Goal: Task Accomplishment & Management: Use online tool/utility

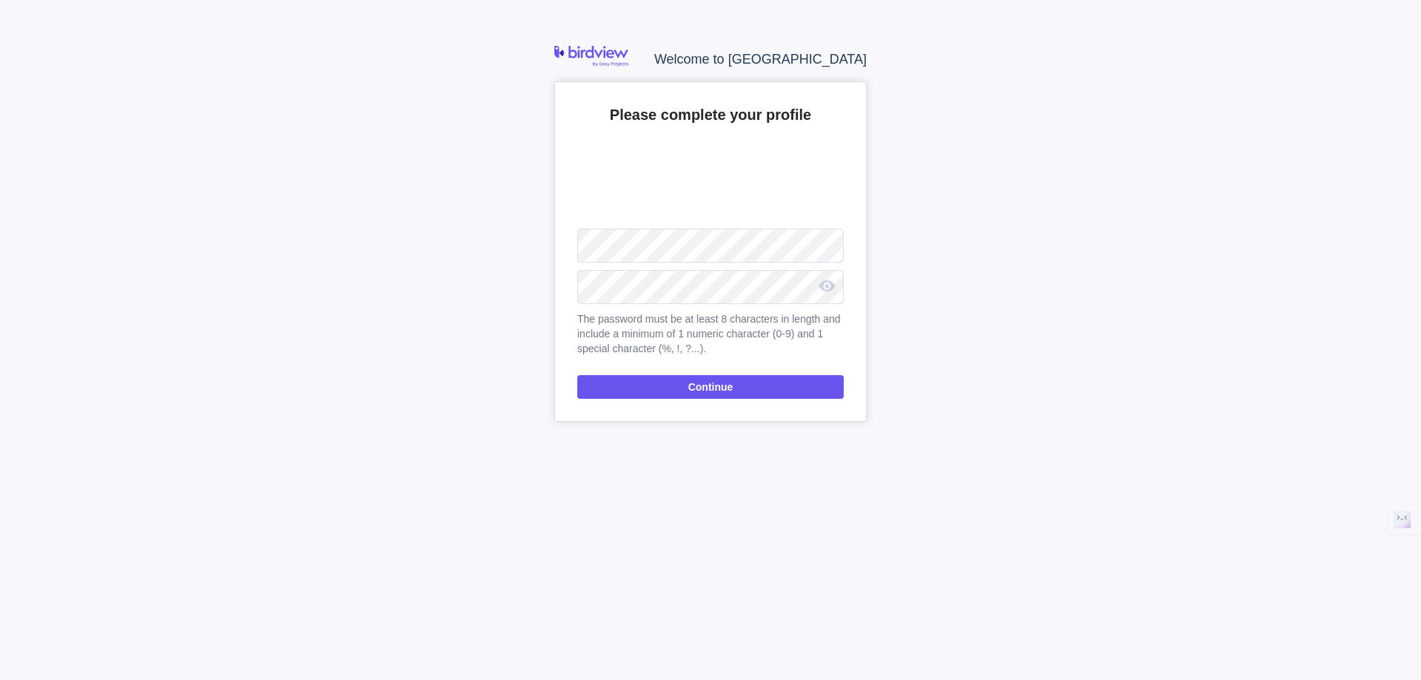
click at [0, 680] on nordpass-autofill-portal at bounding box center [0, 680] width 0 height 0
click at [766, 384] on span "Continue" at bounding box center [710, 387] width 267 height 24
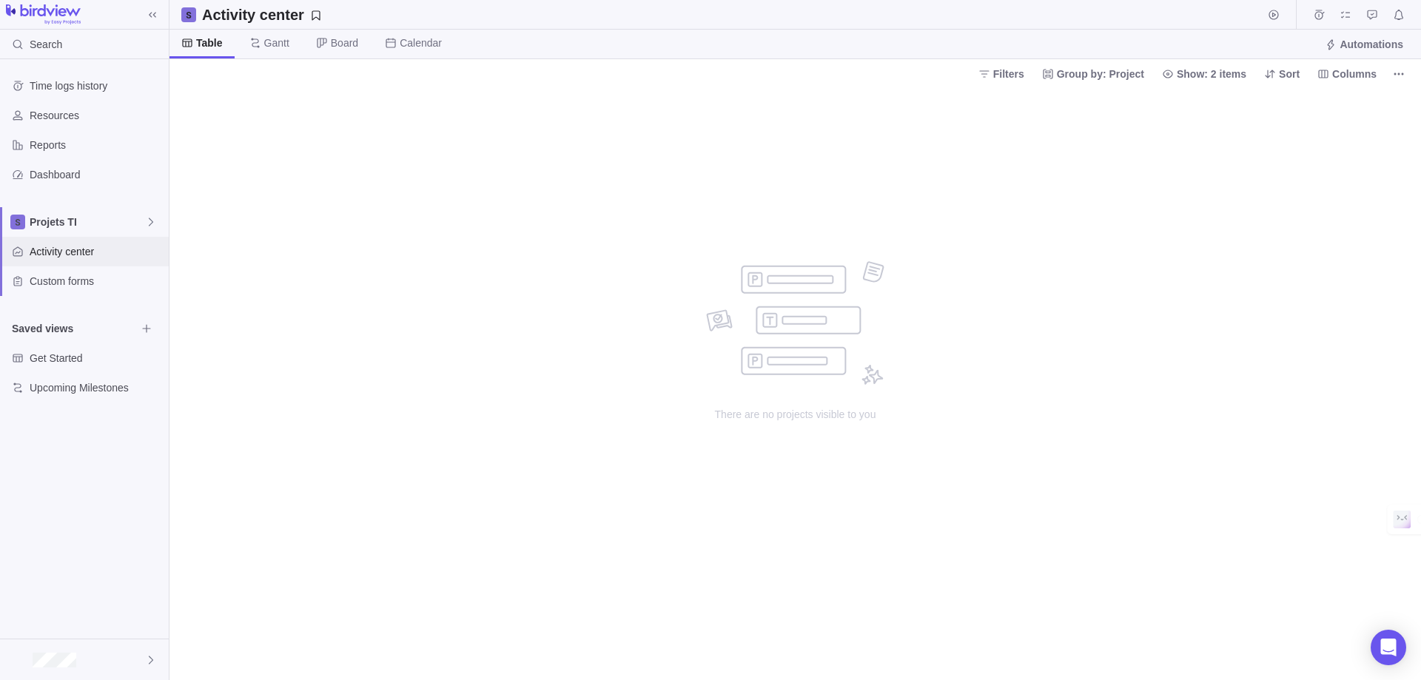
click at [91, 256] on span "Activity center" at bounding box center [96, 251] width 133 height 15
click at [1209, 78] on span "Show: 2 items" at bounding box center [1212, 74] width 70 height 15
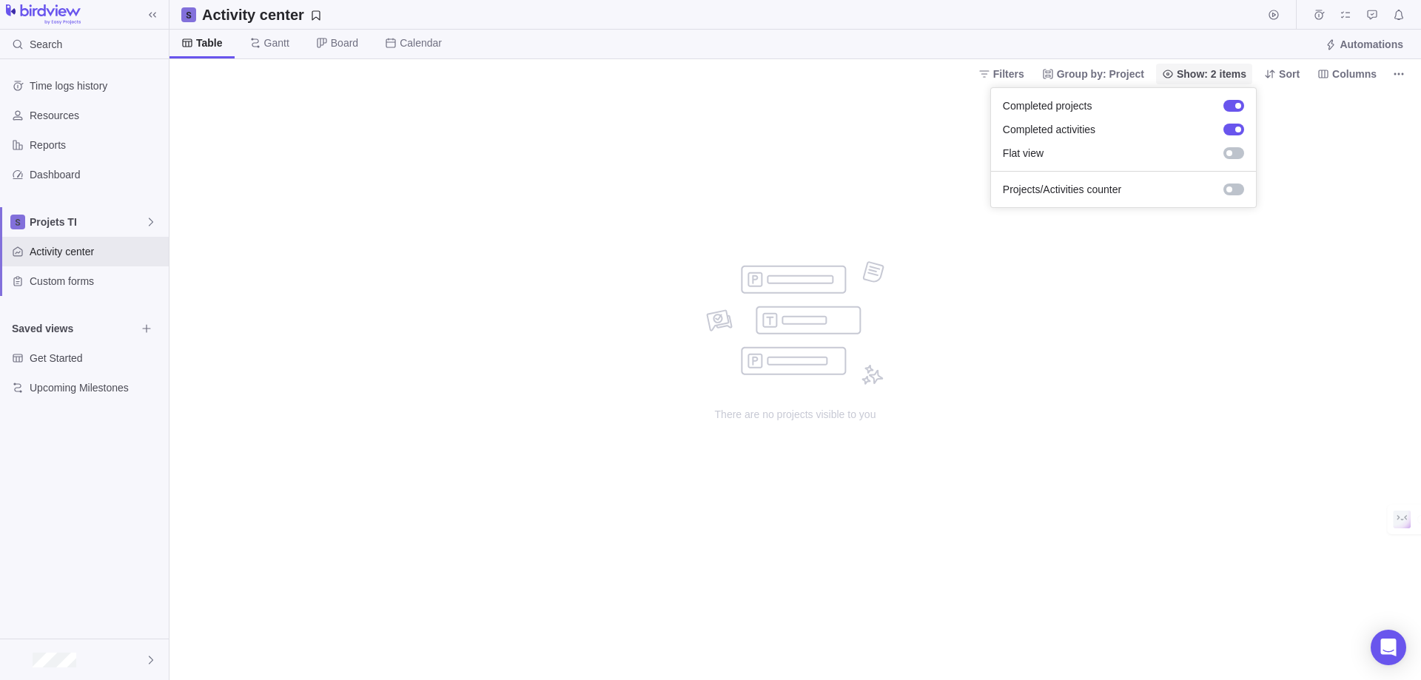
click at [1209, 78] on span "Show: 2 items" at bounding box center [1212, 74] width 70 height 15
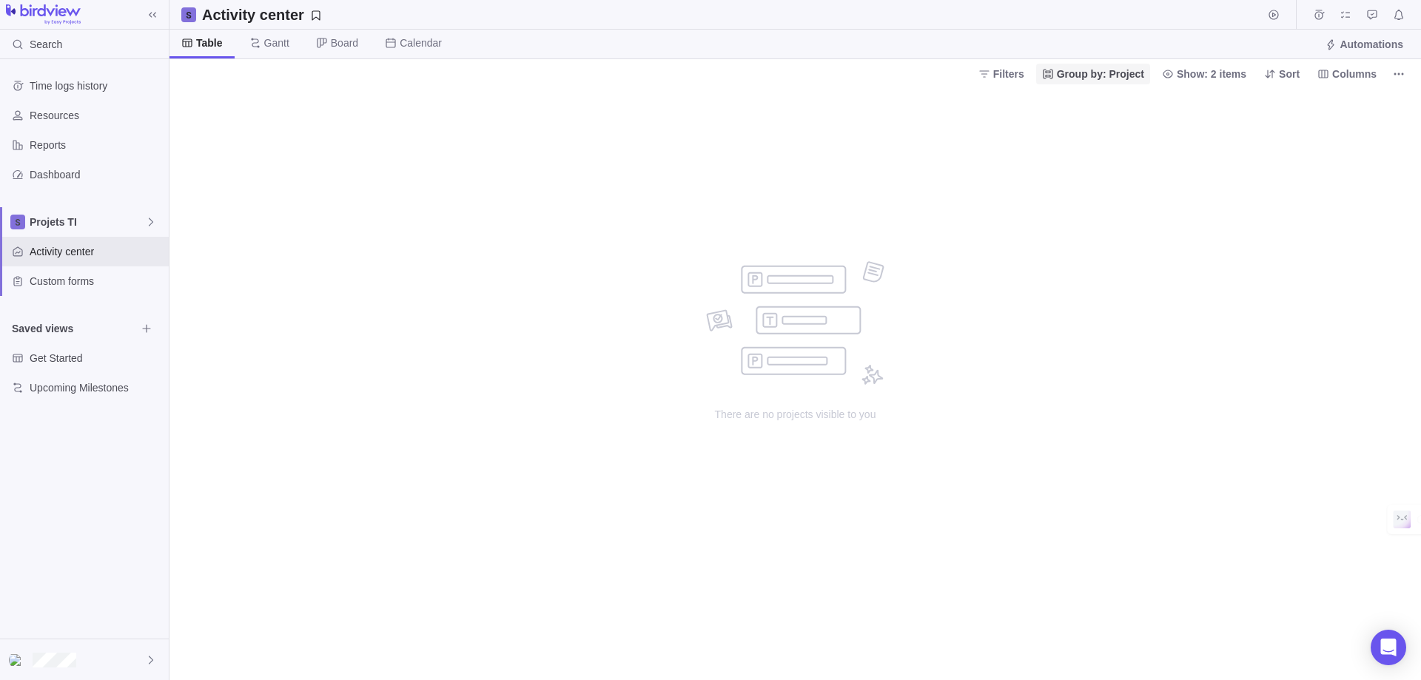
click at [1145, 73] on span "Group by: Project" at bounding box center [1100, 74] width 87 height 15
click at [1239, 127] on div at bounding box center [1249, 130] width 21 height 12
click at [1016, 72] on body "Search Time logs history Resources Reports Dashboard Projets TI Activity center…" at bounding box center [710, 340] width 1421 height 680
click at [1016, 72] on span "Filters" at bounding box center [1008, 74] width 31 height 15
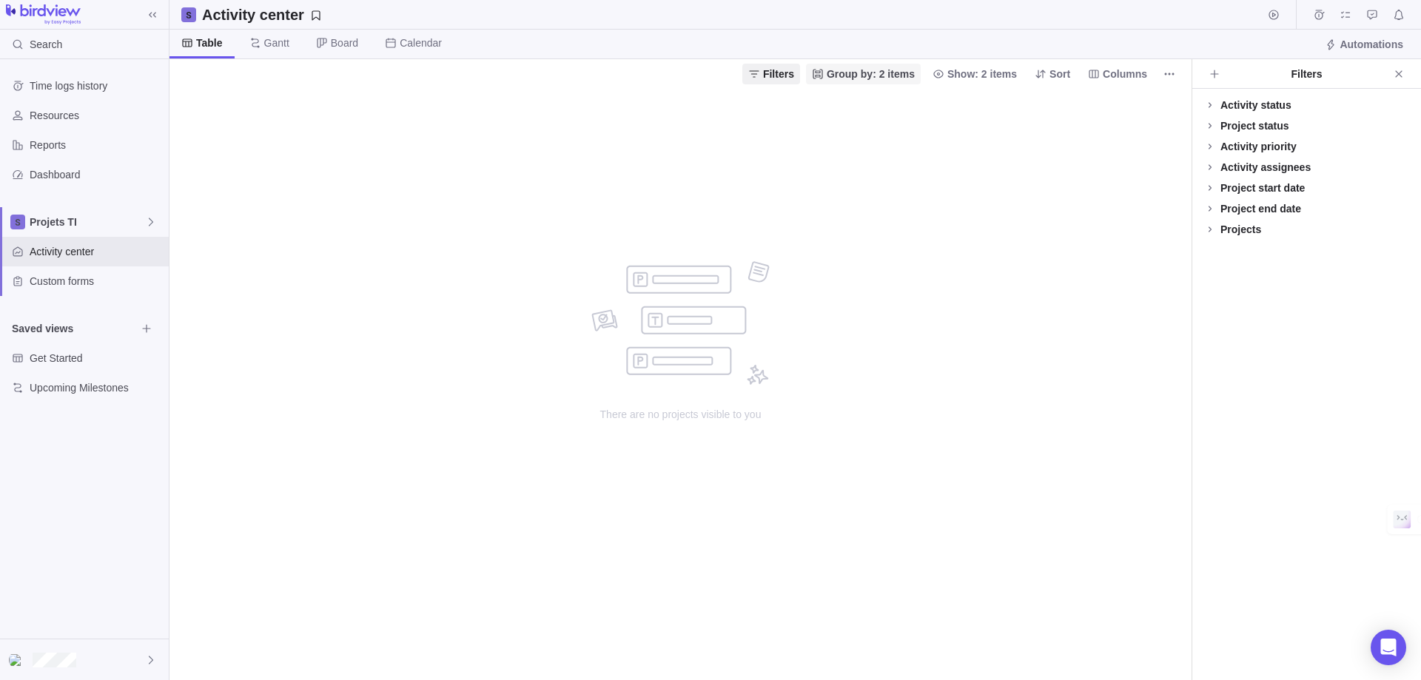
click at [869, 67] on span "Group by: 2 items" at bounding box center [871, 74] width 88 height 15
click at [977, 75] on body "Search Time logs history Resources Reports Dashboard Projets TI Activity center…" at bounding box center [710, 340] width 1421 height 680
click at [977, 75] on span "Show: 2 items" at bounding box center [983, 74] width 70 height 15
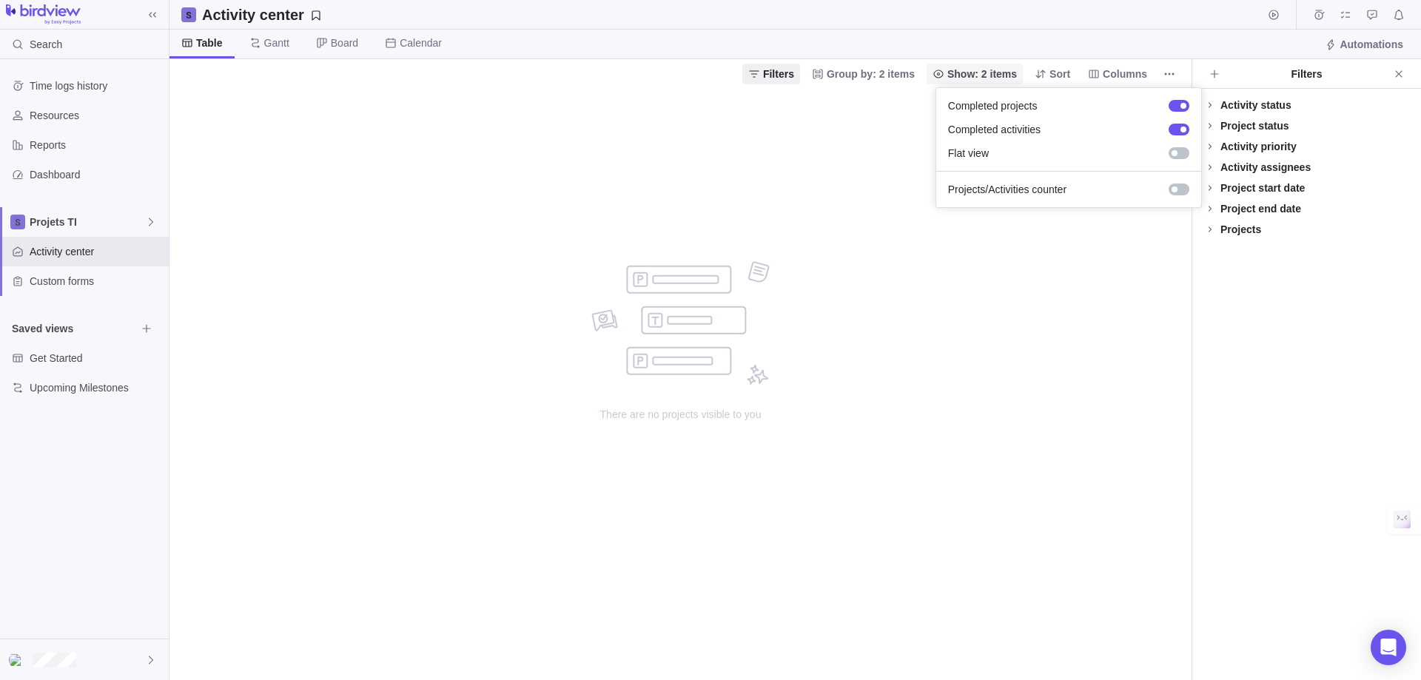
click at [977, 76] on span "Show: 2 items" at bounding box center [983, 74] width 70 height 15
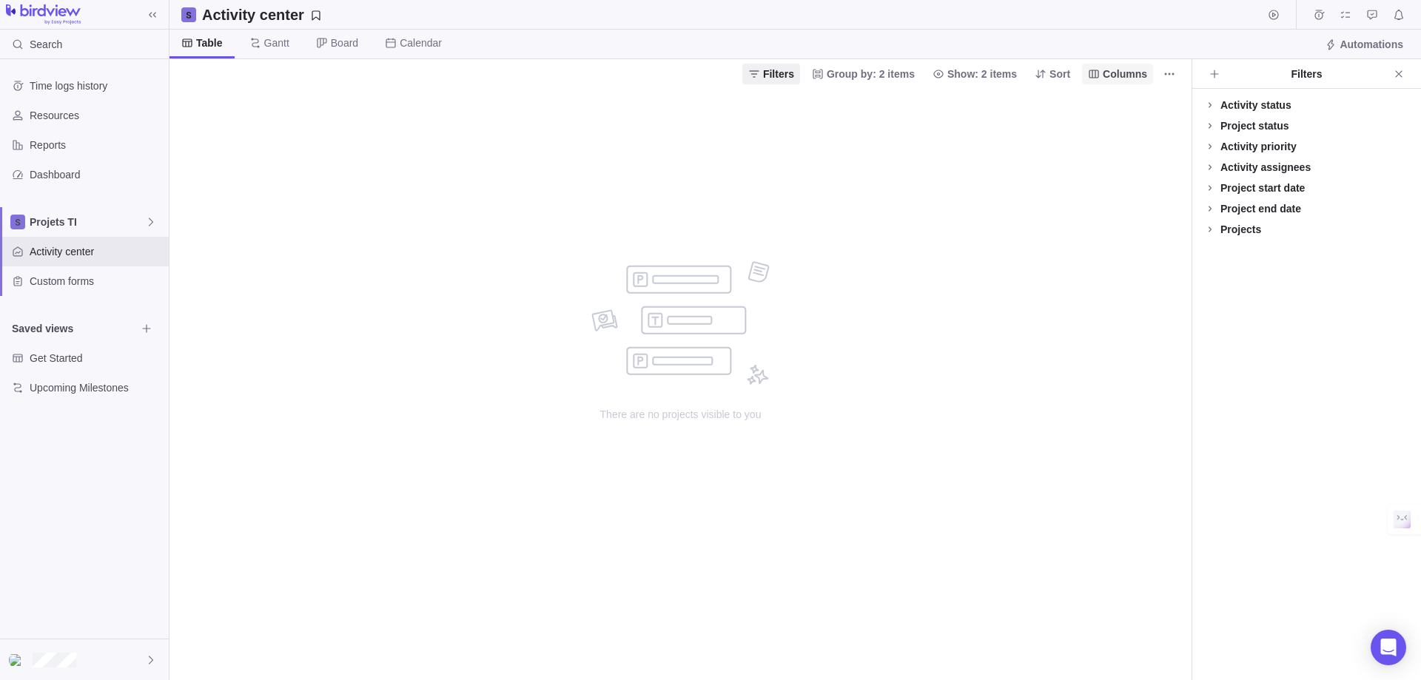
click at [1131, 80] on span "Columns" at bounding box center [1125, 74] width 44 height 15
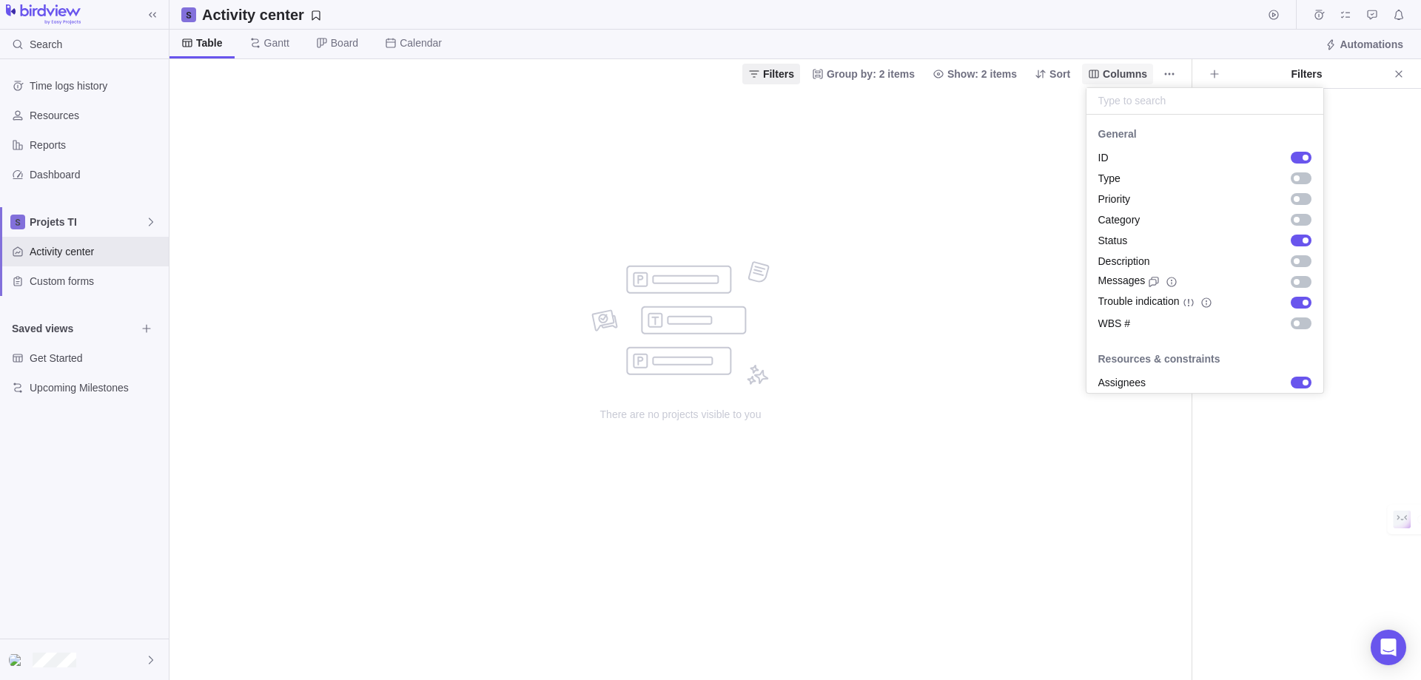
click at [1131, 80] on span "Columns" at bounding box center [1125, 74] width 44 height 15
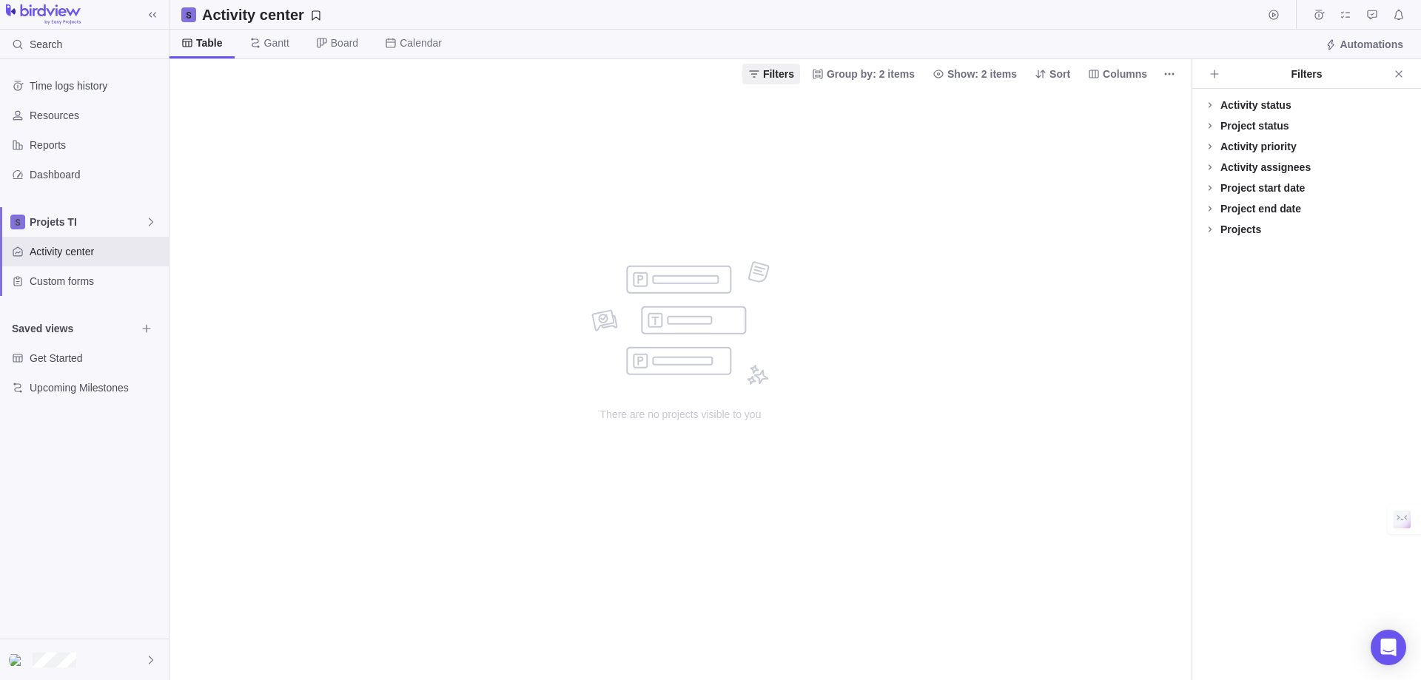
click at [343, 271] on div "There are no projects visible to you" at bounding box center [681, 384] width 1022 height 592
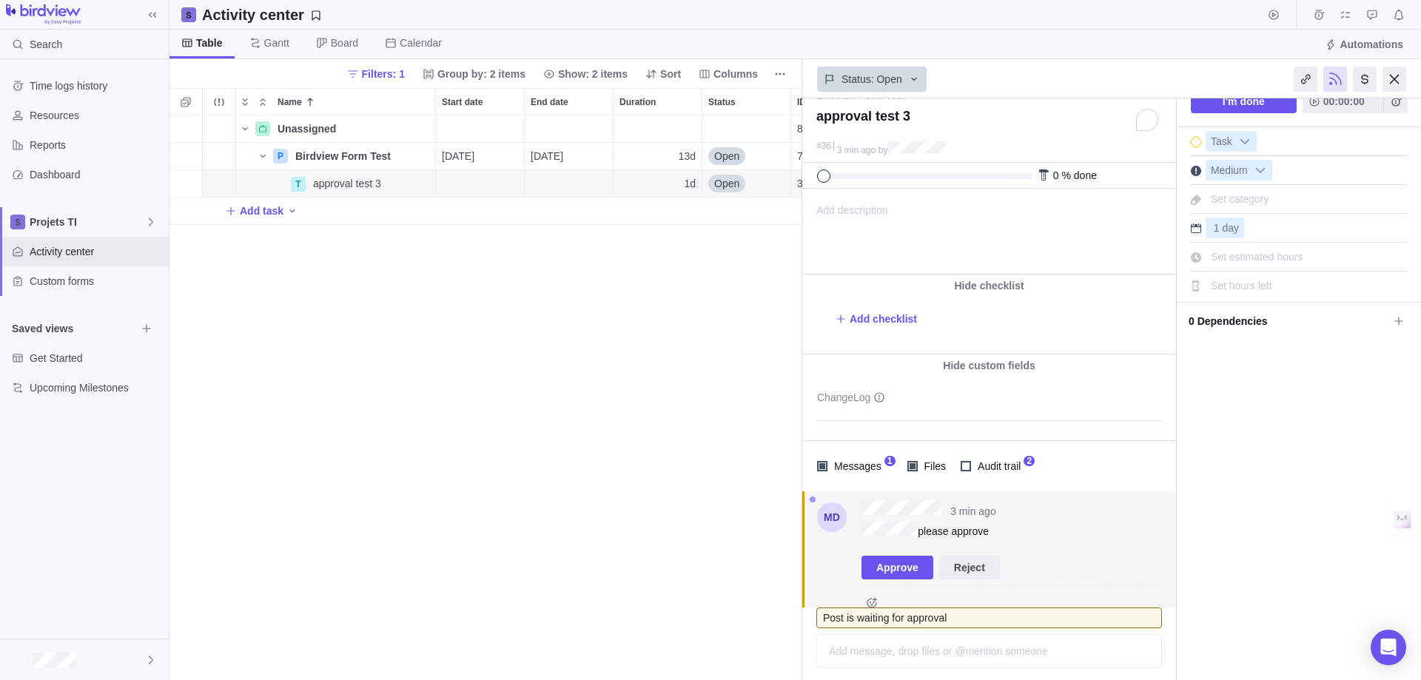
scroll to position [44, 0]
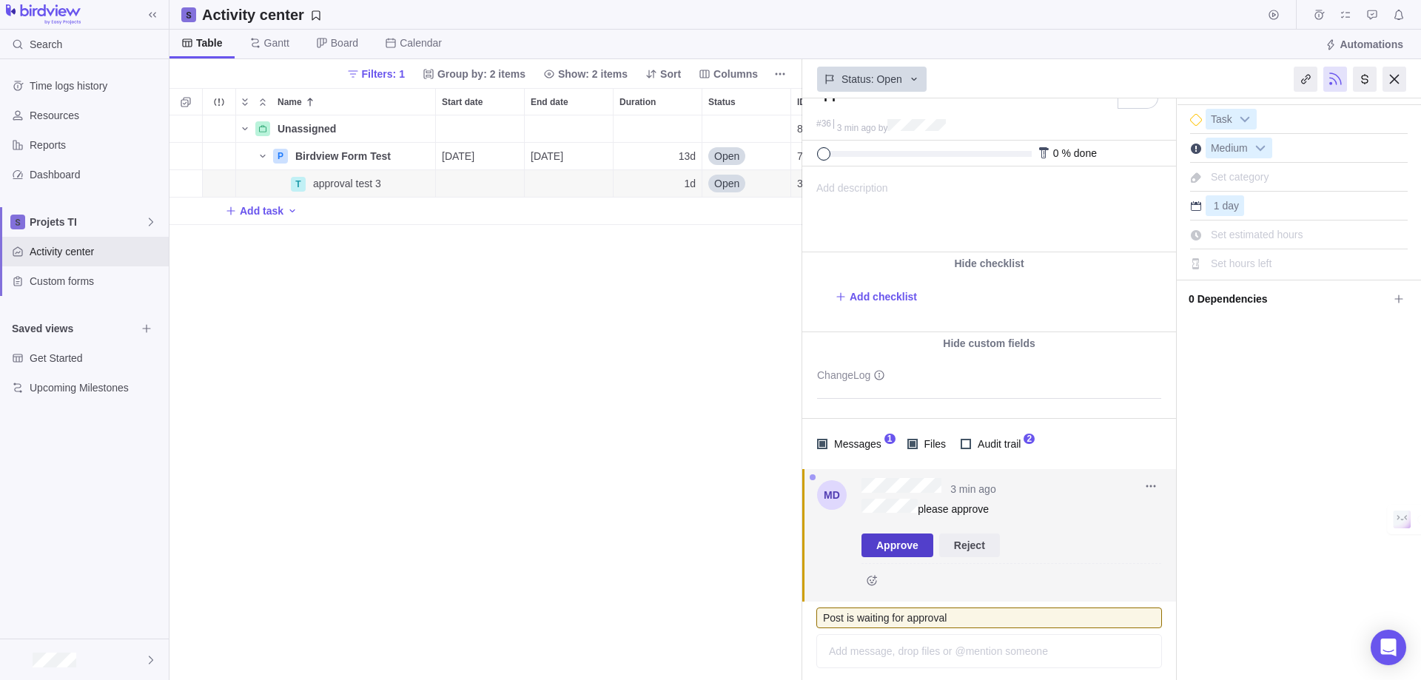
click at [914, 548] on span "Approve" at bounding box center [898, 546] width 42 height 18
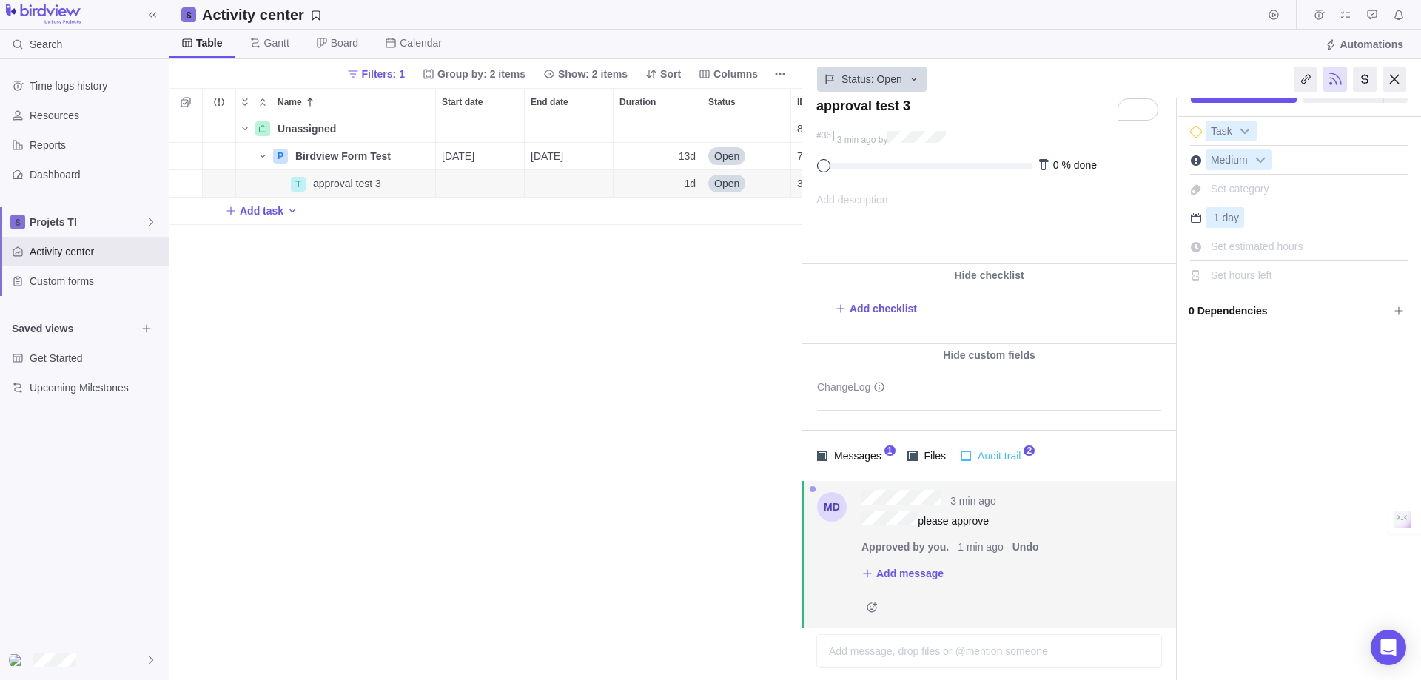
click at [986, 450] on span "Audit trail" at bounding box center [997, 456] width 53 height 21
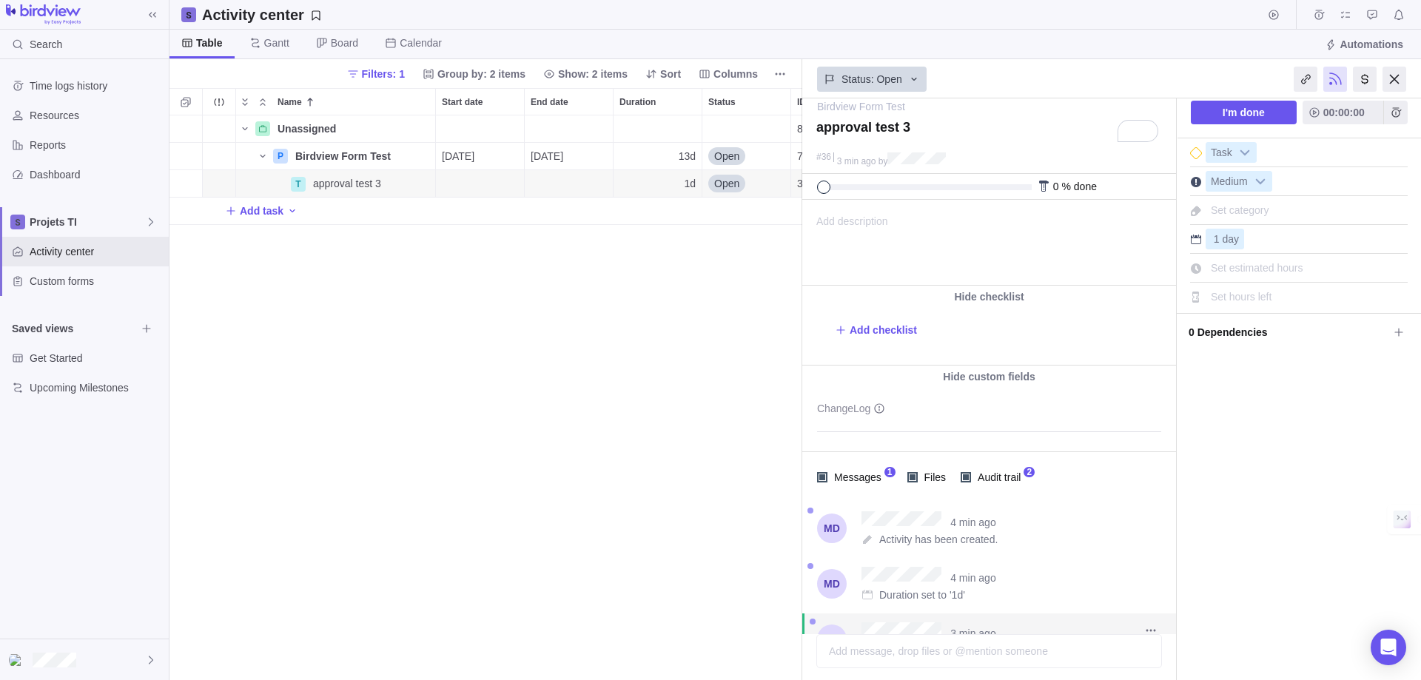
scroll to position [0, 0]
